Goal: Transaction & Acquisition: Purchase product/service

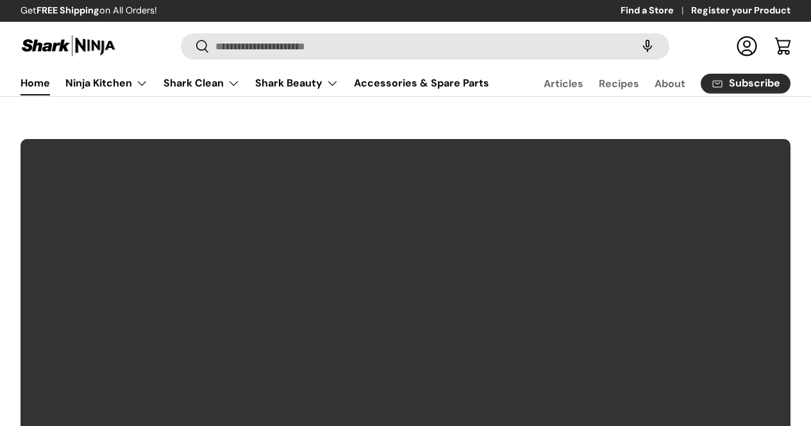
click at [367, 54] on input "Search" at bounding box center [425, 46] width 488 height 26
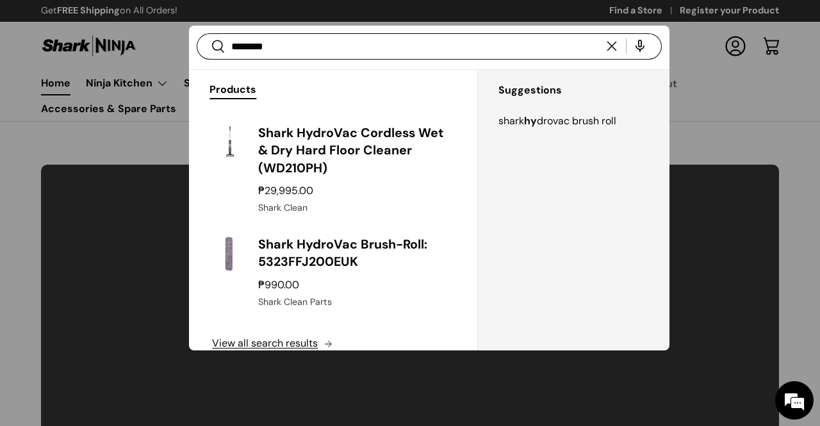
type input "********"
click at [197, 32] on button "Search" at bounding box center [211, 47] width 29 height 30
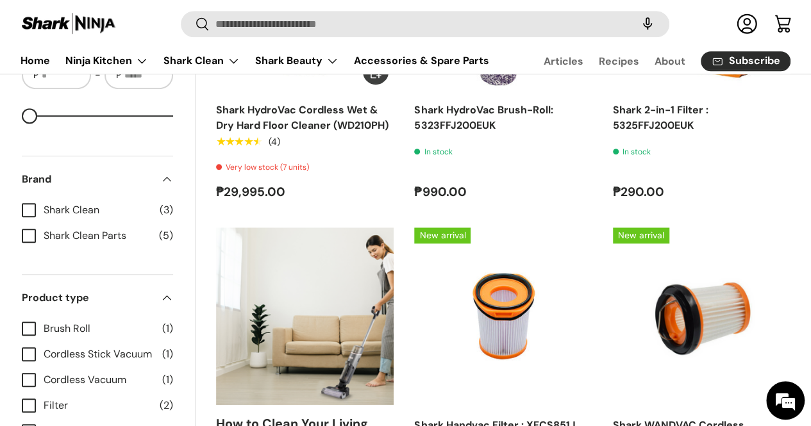
scroll to position [261, 0]
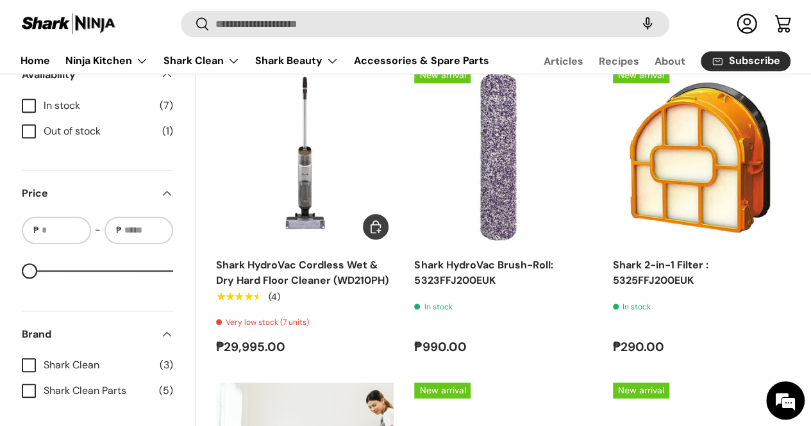
click at [0, 0] on img "Shark HydroVac Cordless Wet & Dry Hard Floor Cleaner (WD210PH)" at bounding box center [0, 0] width 0 height 0
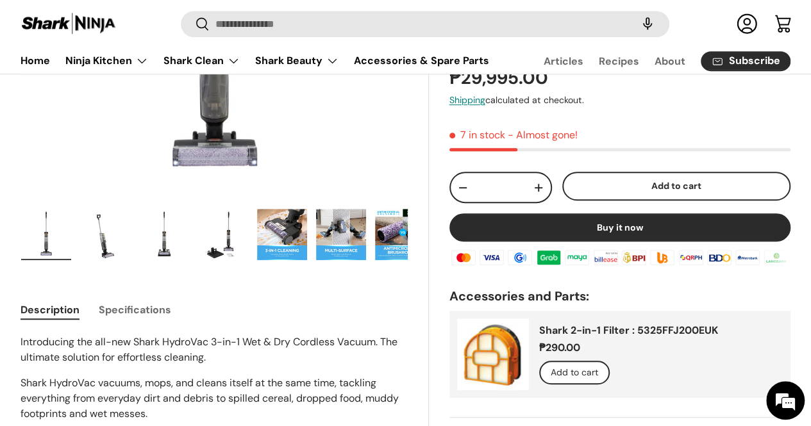
scroll to position [192, 0]
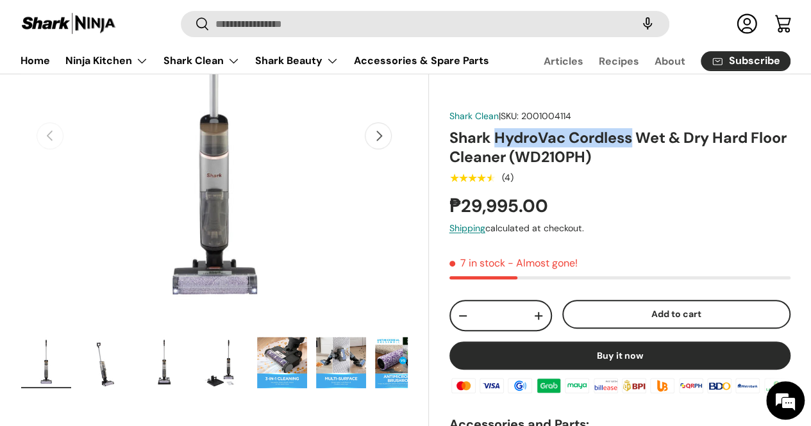
drag, startPoint x: 504, startPoint y: 147, endPoint x: 639, endPoint y: 149, distance: 135.2
click at [639, 149] on h1 "Shark HydroVac Cordless Wet & Dry Hard Floor Cleaner (WD210PH)" at bounding box center [619, 147] width 341 height 39
copy h1 "HydroVac Cordless"
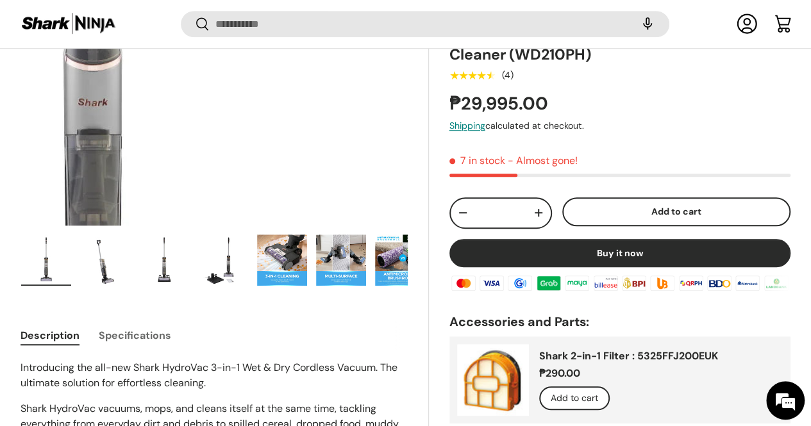
scroll to position [317, 0]
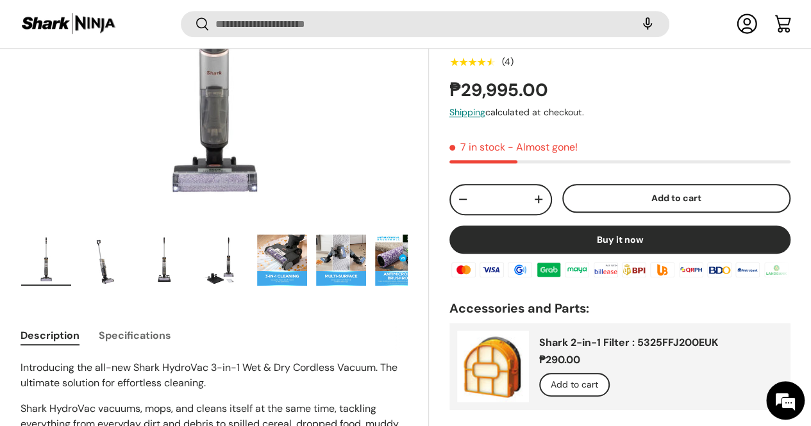
click at [189, 235] on img "Gallery Viewer" at bounding box center [164, 260] width 50 height 51
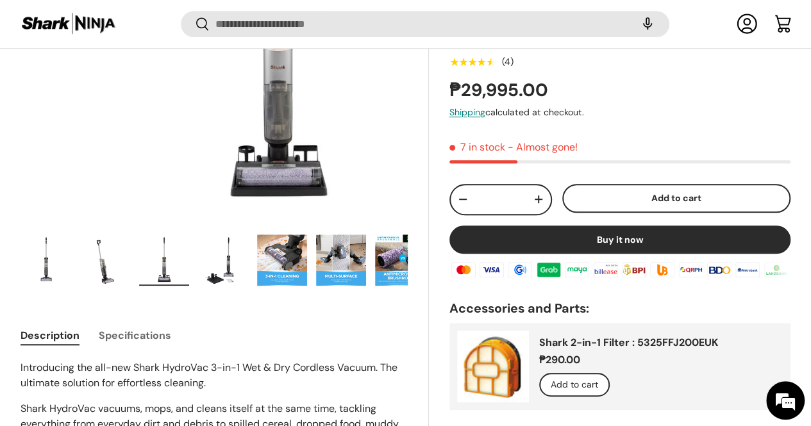
click at [41, 235] on img "Gallery Viewer" at bounding box center [46, 260] width 50 height 51
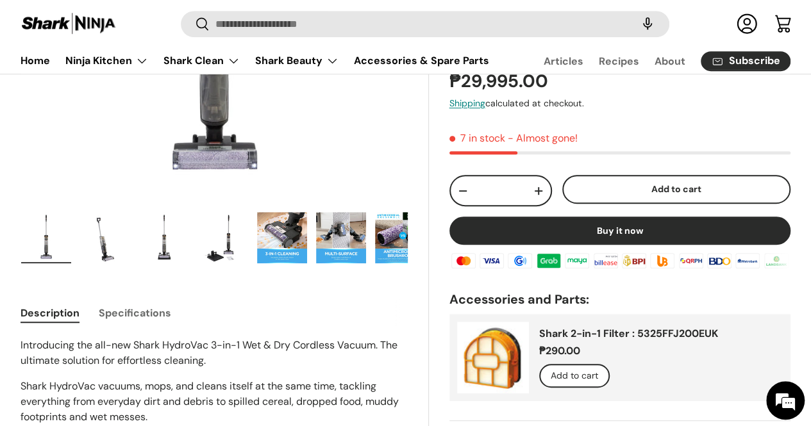
scroll to position [192, 0]
